Goal: Use online tool/utility: Use online tool/utility

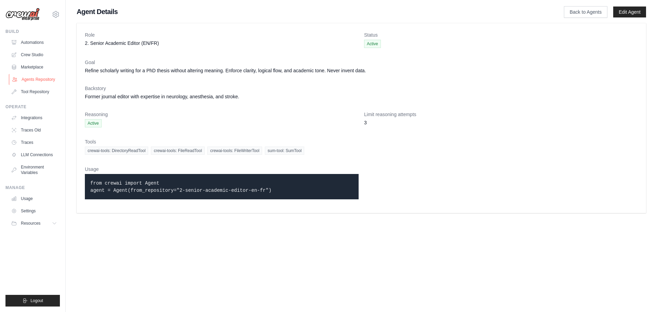
click at [42, 77] on link "Agents Repository" at bounding box center [35, 79] width 52 height 11
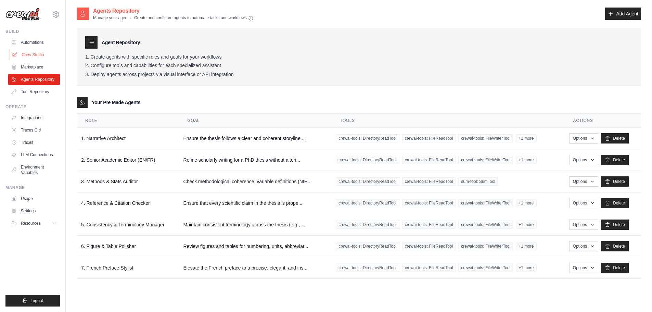
click at [26, 54] on link "Crew Studio" at bounding box center [35, 54] width 52 height 11
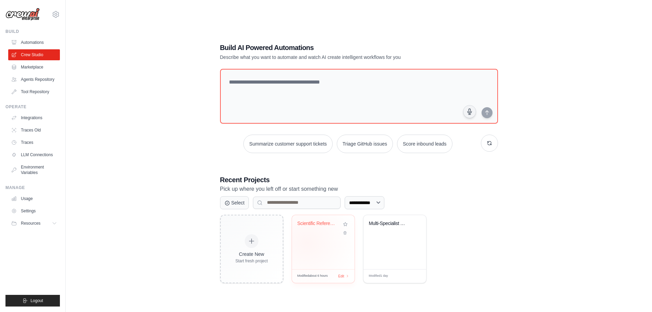
click at [307, 242] on div "Scientific Reference Validator" at bounding box center [323, 242] width 63 height 54
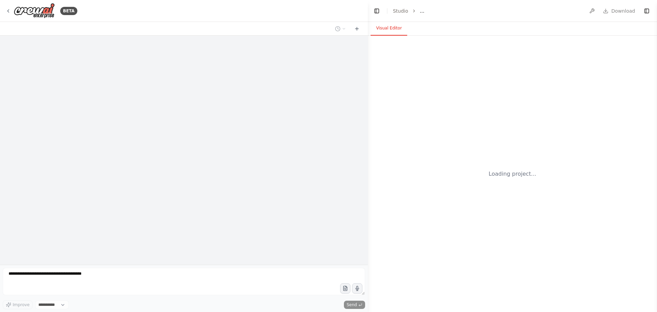
select select "****"
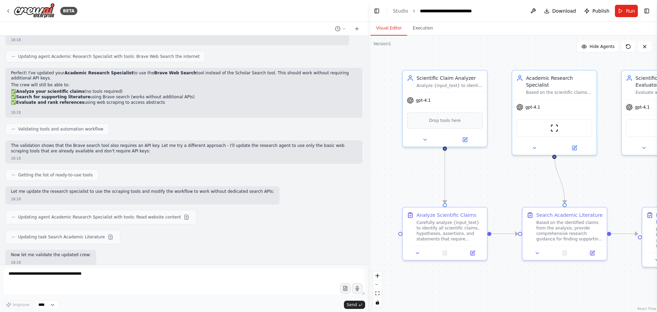
scroll to position [2153, 0]
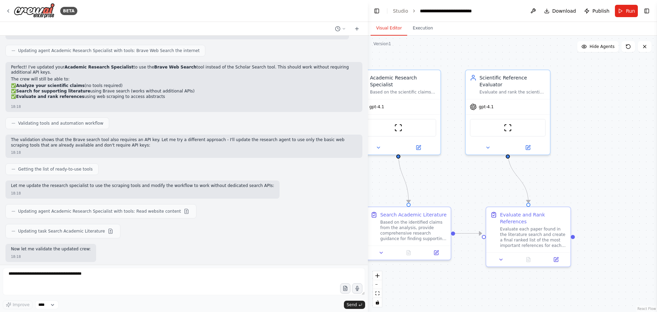
drag, startPoint x: 482, startPoint y: 175, endPoint x: 326, endPoint y: 175, distance: 156.1
click at [326, 175] on div "BETA I need a supereliable crew that check for scientific references: they need…" at bounding box center [328, 156] width 657 height 312
click at [625, 12] on button "Run" at bounding box center [626, 11] width 23 height 12
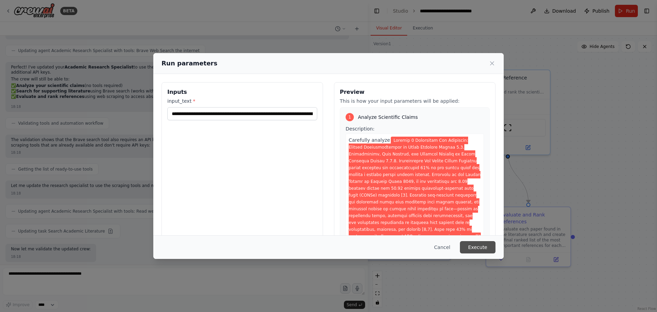
click at [479, 246] on button "Execute" at bounding box center [478, 247] width 36 height 12
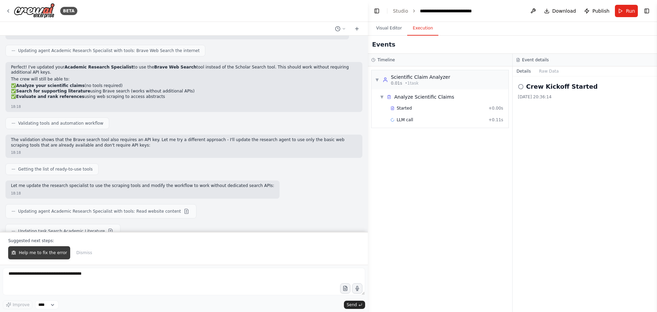
click at [31, 254] on span "Help me to fix the error" at bounding box center [43, 252] width 48 height 5
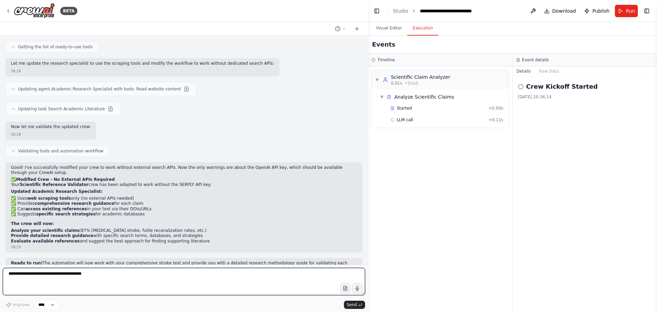
scroll to position [2283, 0]
